Goal: Information Seeking & Learning: Learn about a topic

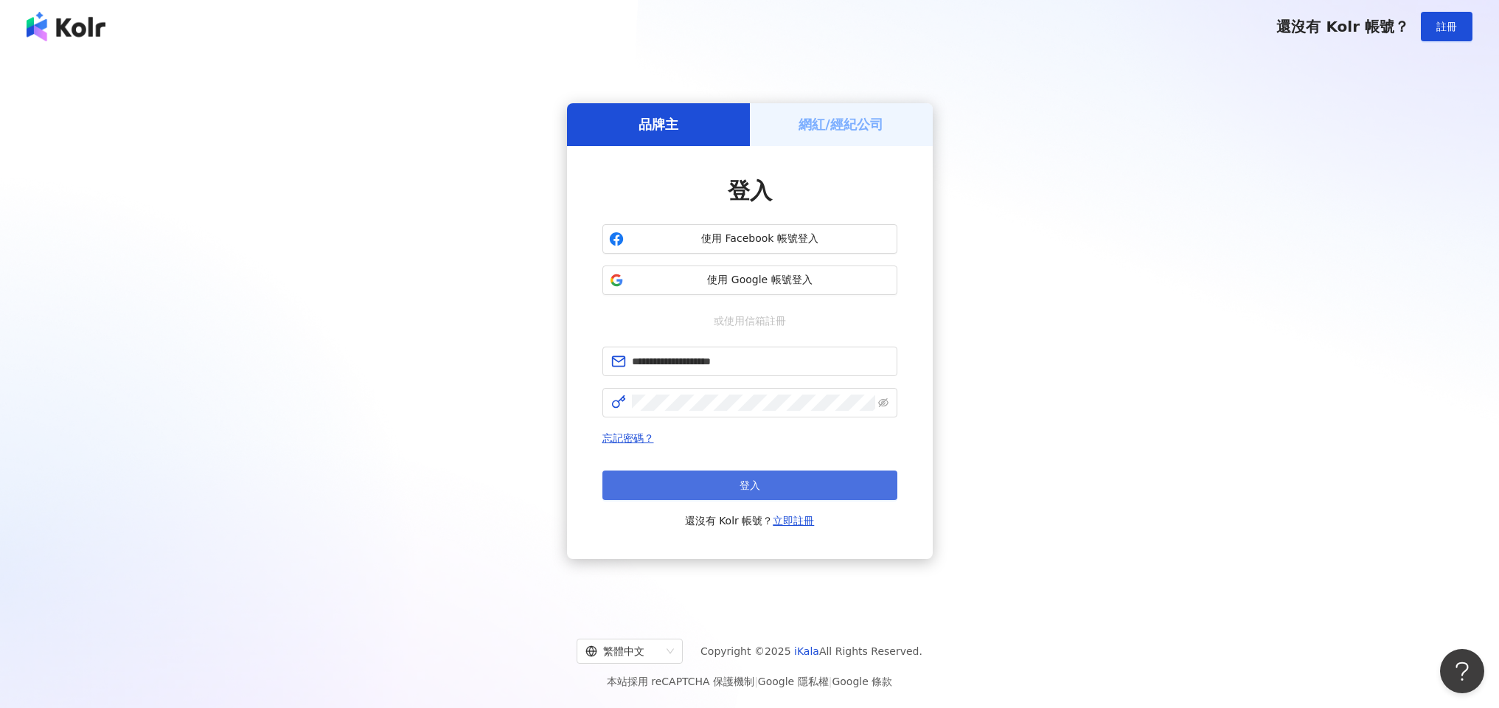
click at [715, 479] on button "登入" at bounding box center [750, 486] width 295 height 30
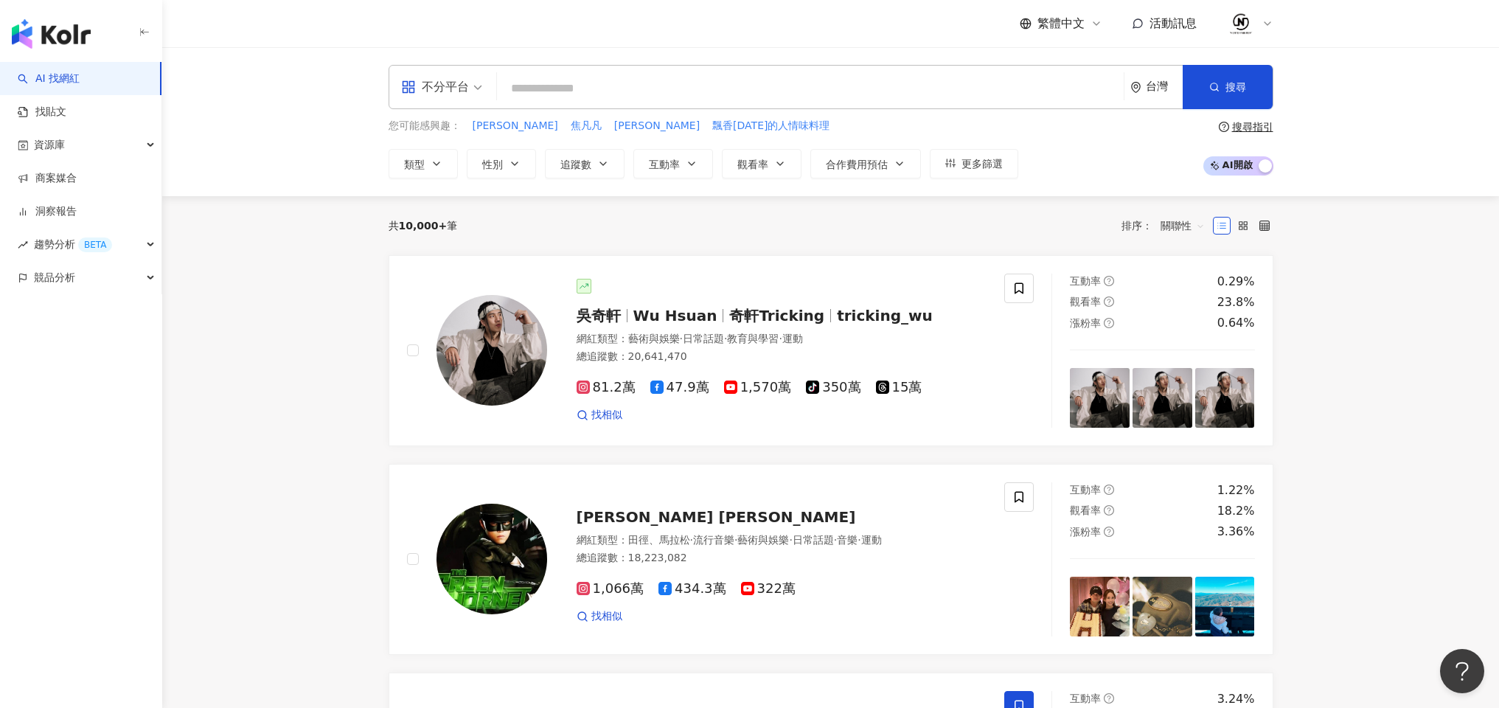
click at [557, 86] on input "search" at bounding box center [810, 88] width 615 height 28
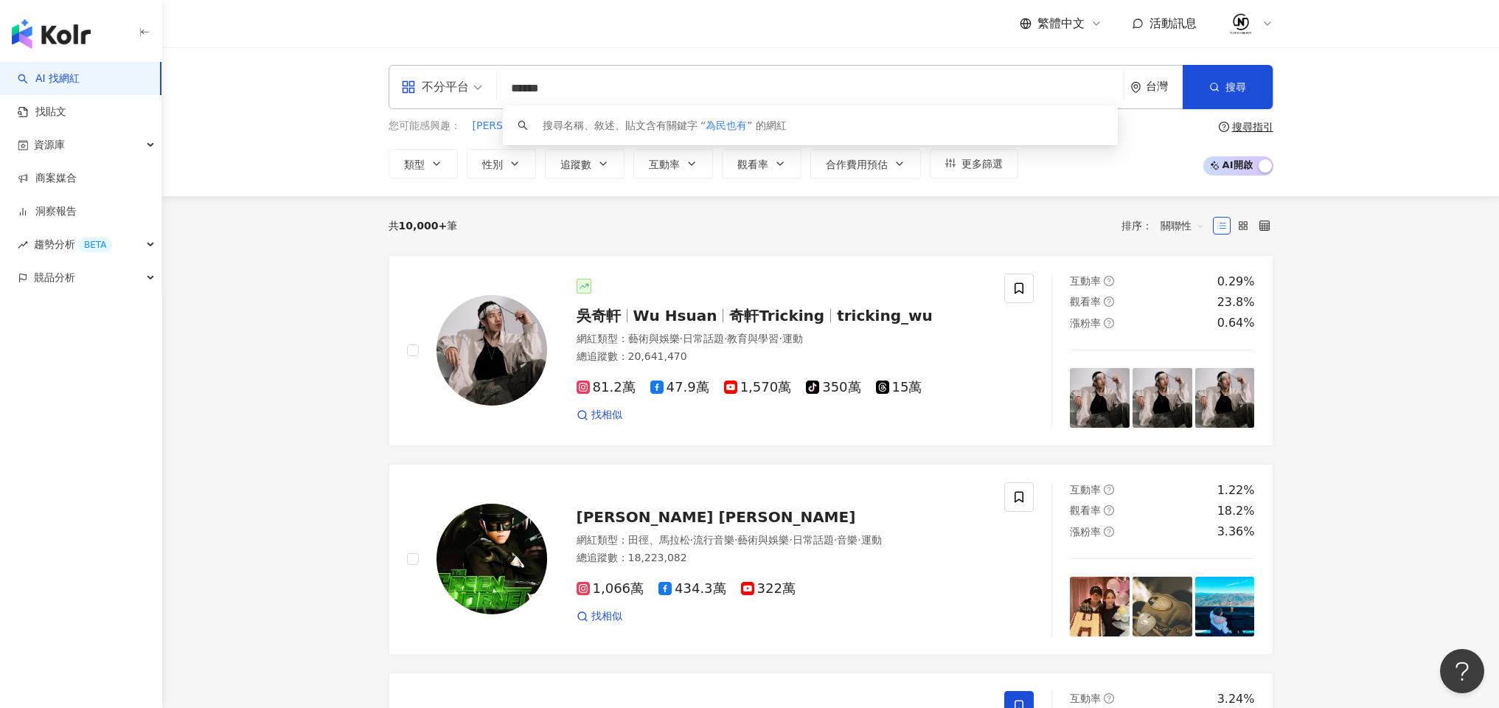
type input "*****"
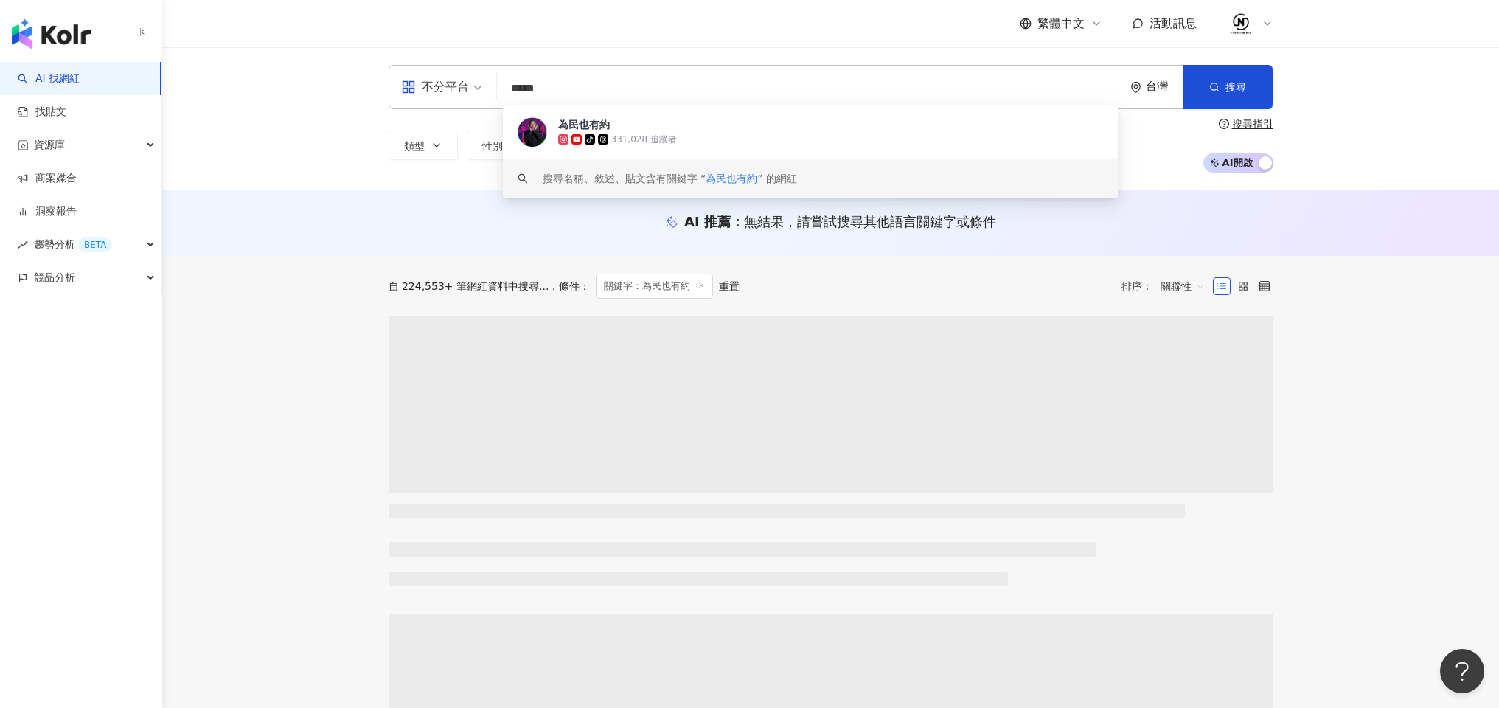
click at [728, 147] on div "為民也有約 tiktok-icon 331,028 追蹤者" at bounding box center [810, 131] width 615 height 53
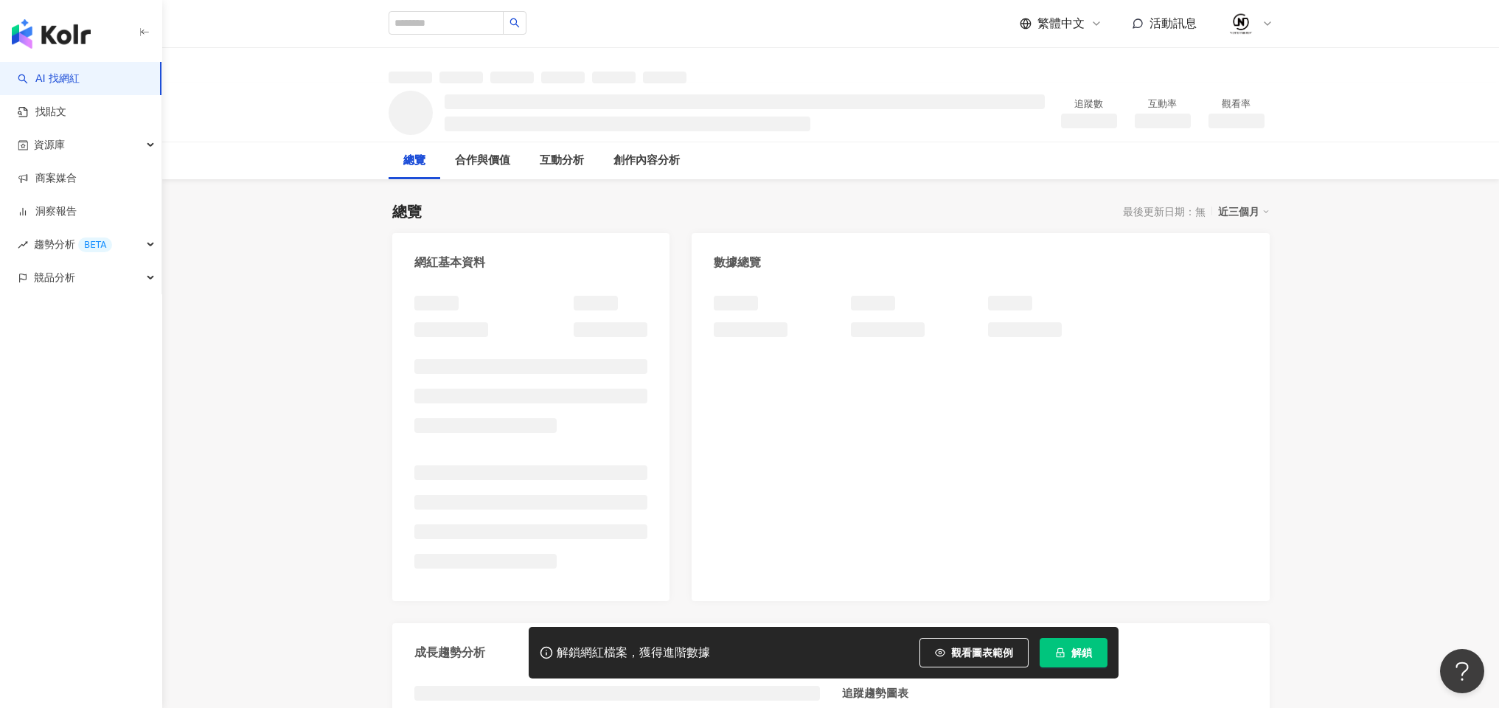
click at [1074, 659] on button "解鎖" at bounding box center [1074, 653] width 68 height 30
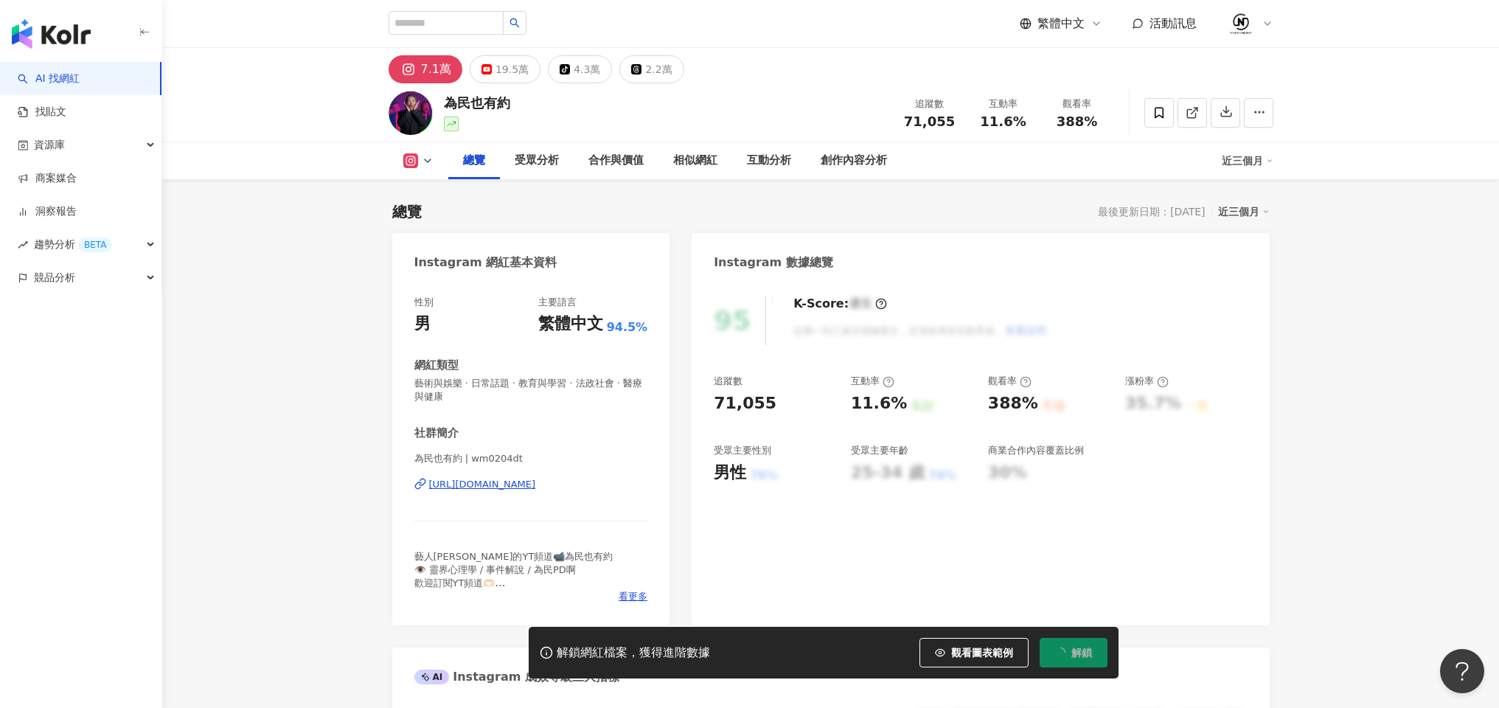
scroll to position [125, 0]
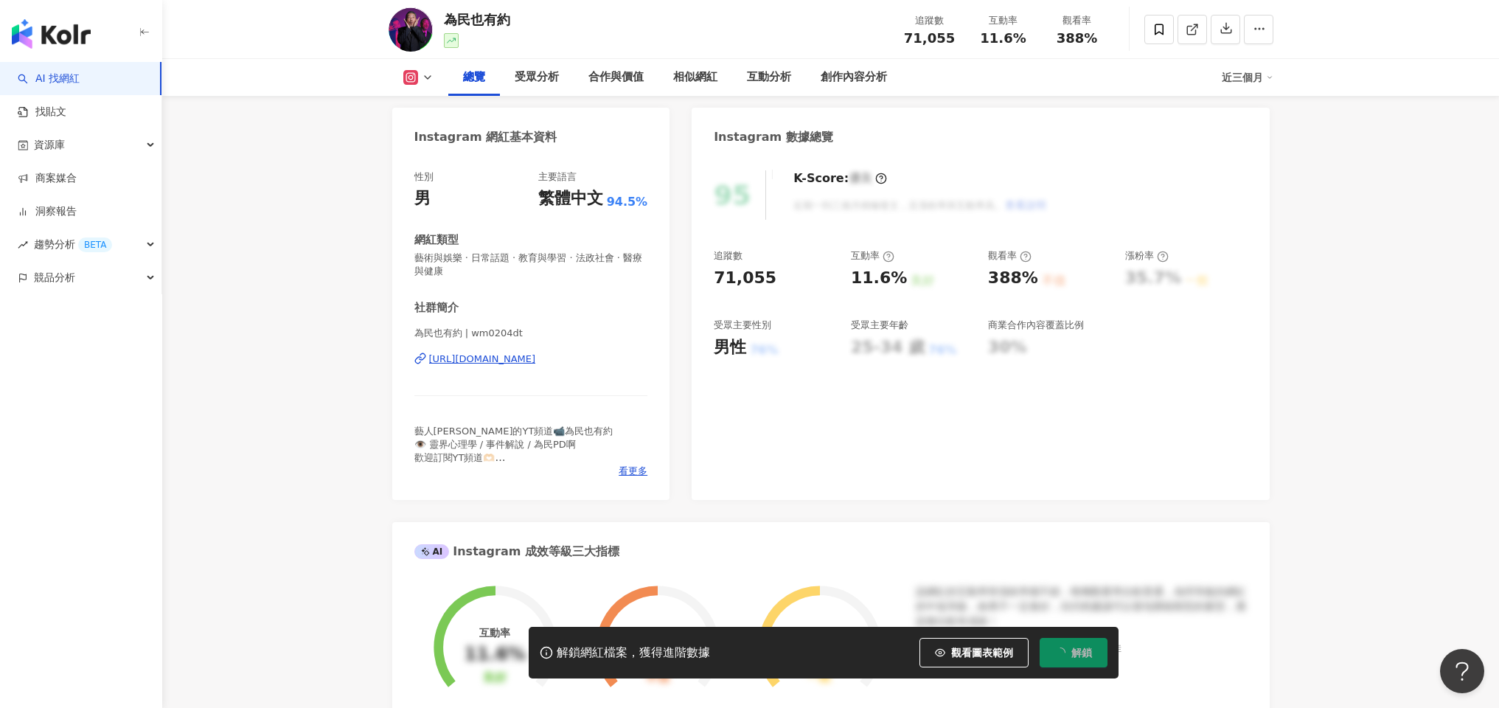
click at [508, 444] on span "藝人[PERSON_NAME]的YT頻道📹為民也有約 👁️ 靈界心理學 / 事件解說 / 為民PD啊 歡迎訂閱YT頻道🫶🏻 ✉️商業合作請來信▶️[EMAIL…" at bounding box center [513, 458] width 199 height 65
click at [518, 443] on span "藝人[PERSON_NAME]的YT頻道📹為民也有約 👁️ 靈界心理學 / 事件解說 / 為民PD啊 歡迎訂閱YT頻道🫶🏻 ✉️商業合作請來信▶️[EMAIL…" at bounding box center [513, 458] width 199 height 65
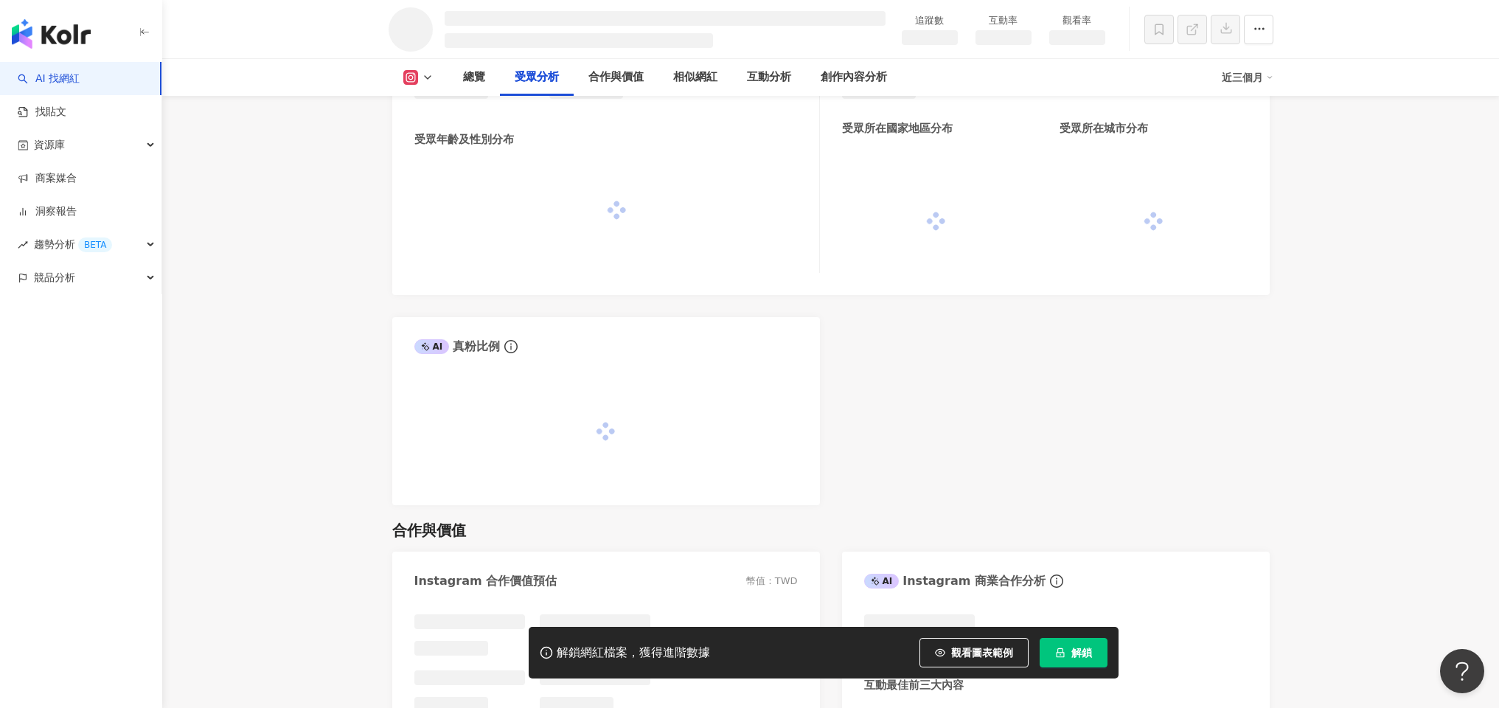
scroll to position [1198, 0]
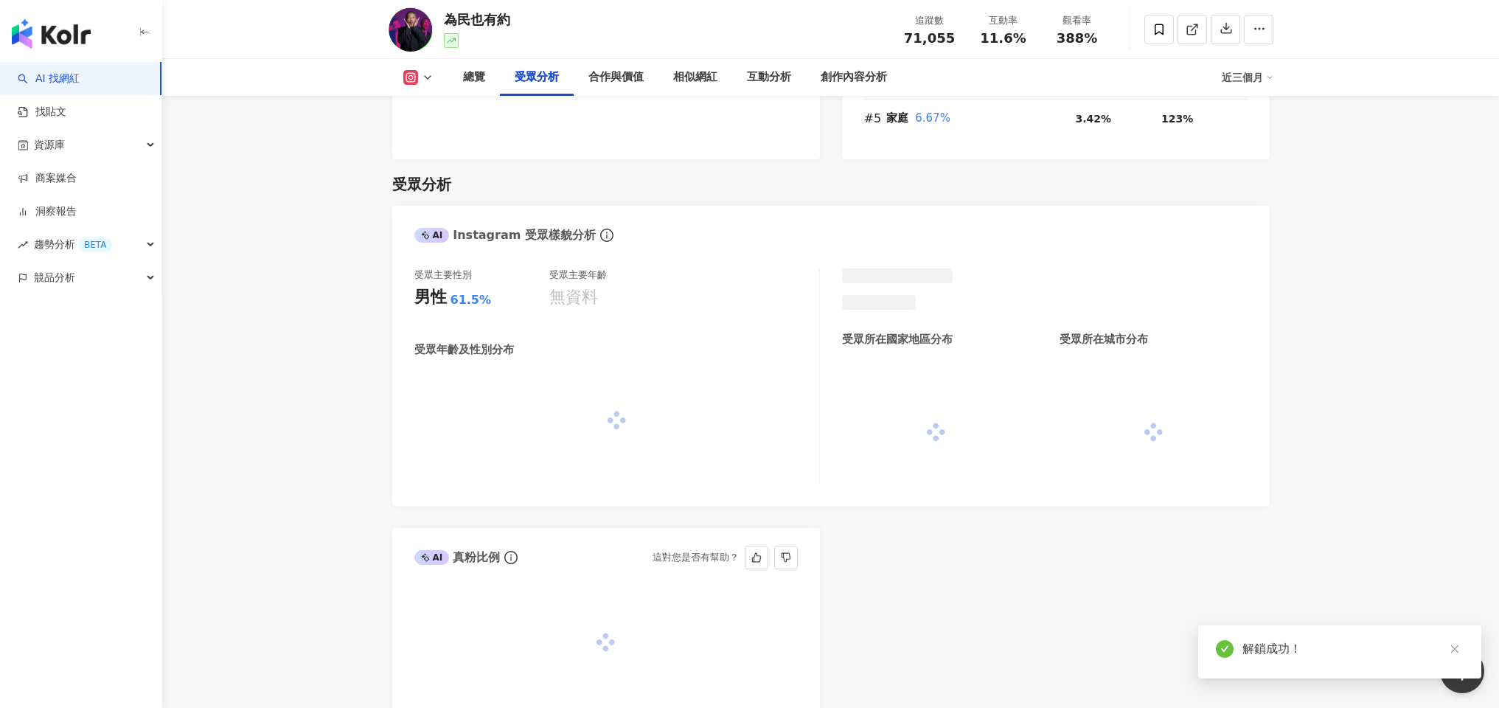
scroll to position [1241, 0]
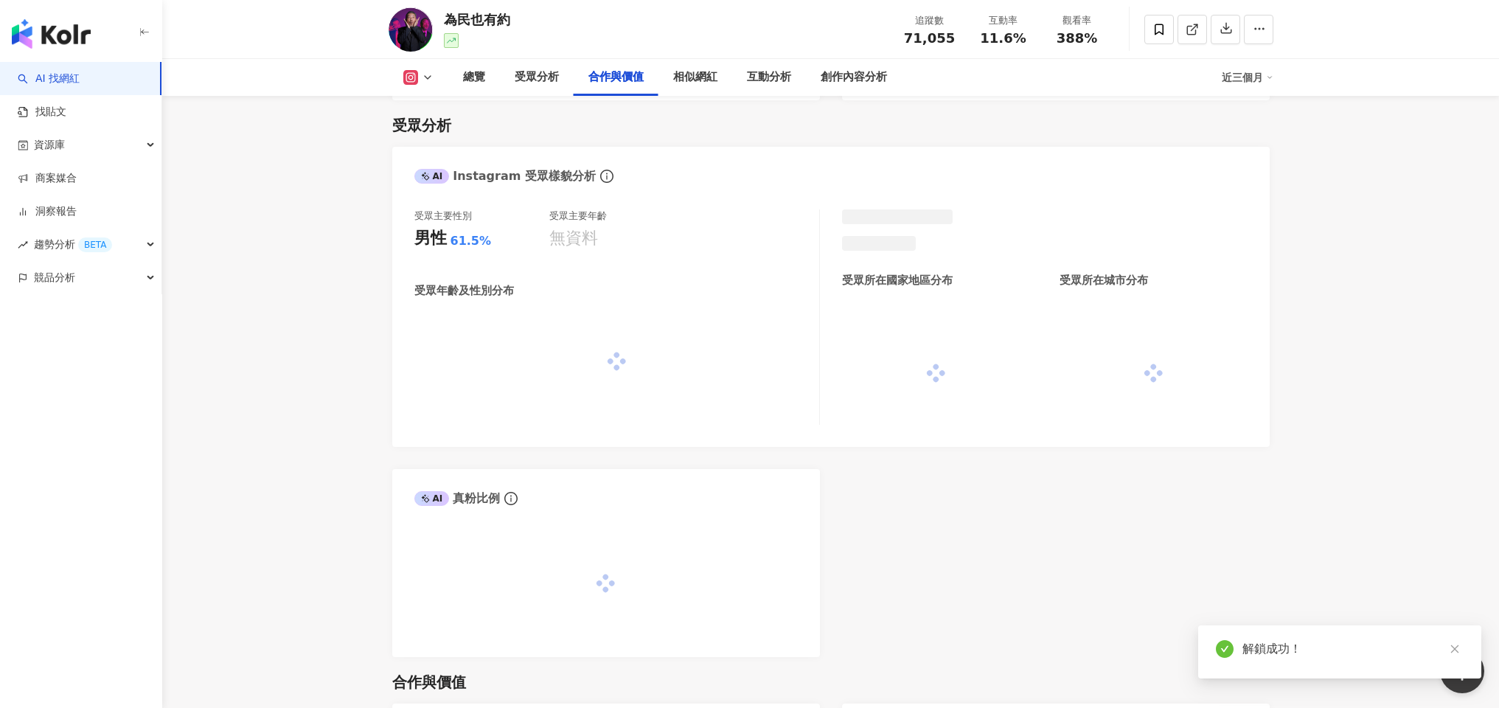
click at [427, 75] on icon at bounding box center [428, 78] width 12 height 12
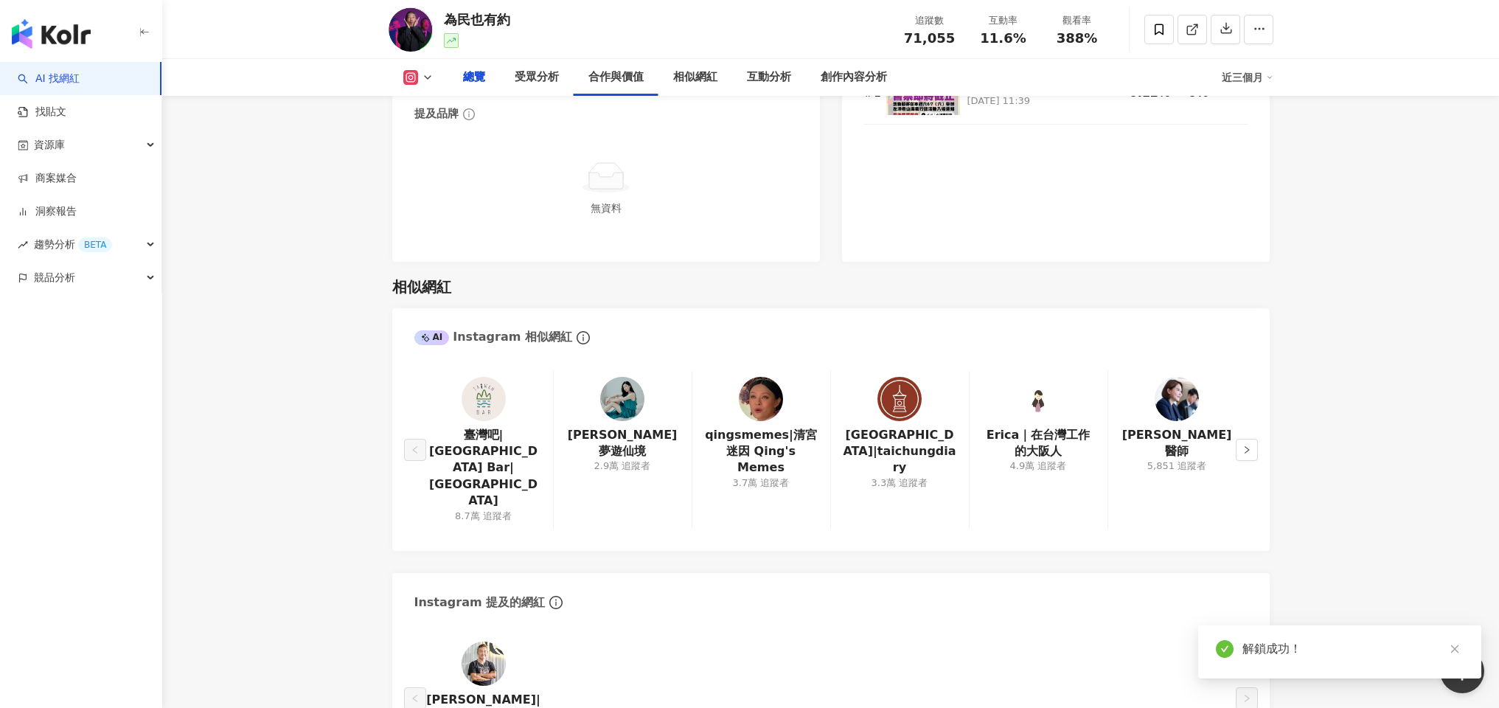
scroll to position [1064, 0]
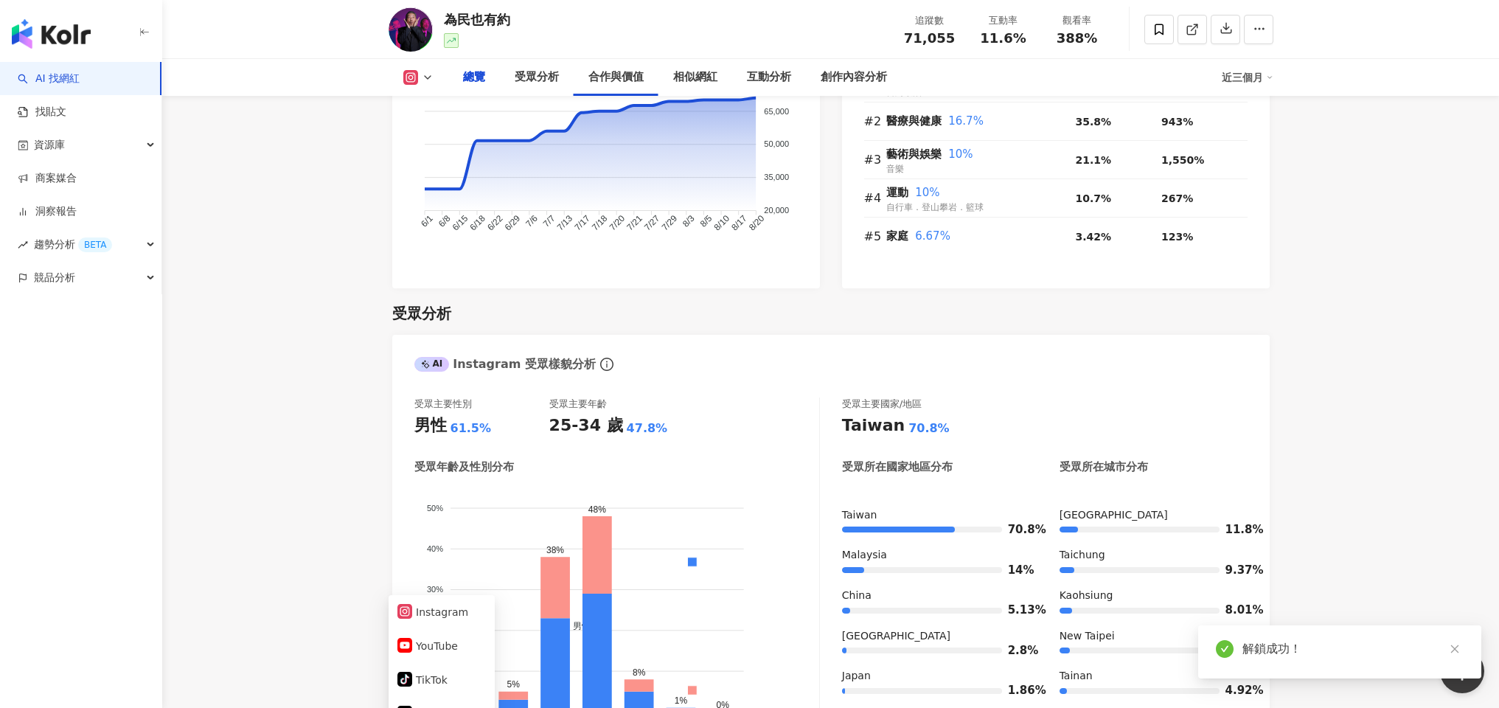
click at [427, 76] on icon at bounding box center [428, 78] width 12 height 12
click at [417, 81] on icon at bounding box center [410, 77] width 15 height 15
click at [427, 73] on icon at bounding box center [428, 78] width 12 height 12
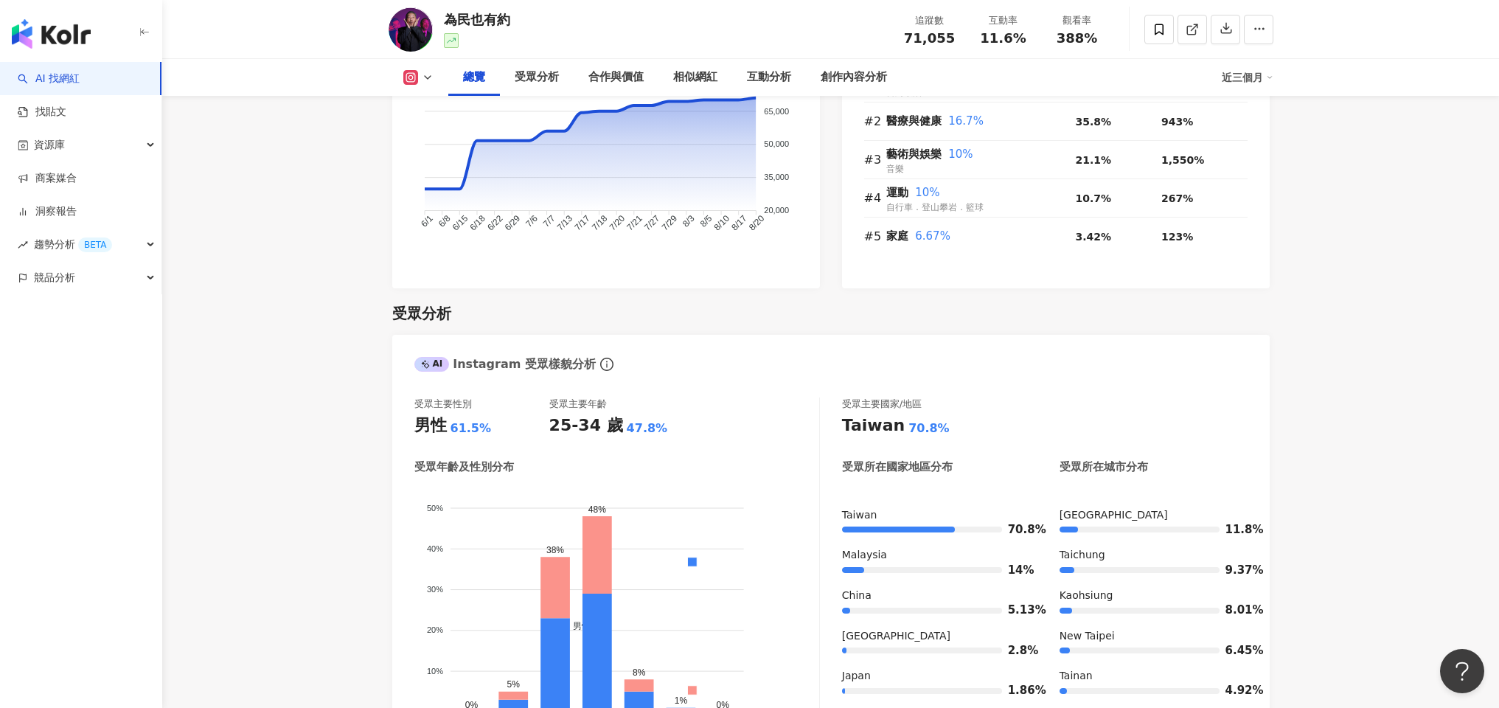
click at [412, 74] on rect at bounding box center [411, 77] width 12 height 11
click at [428, 136] on button "YouTube" at bounding box center [442, 139] width 89 height 21
